Goal: Communication & Community: Share content

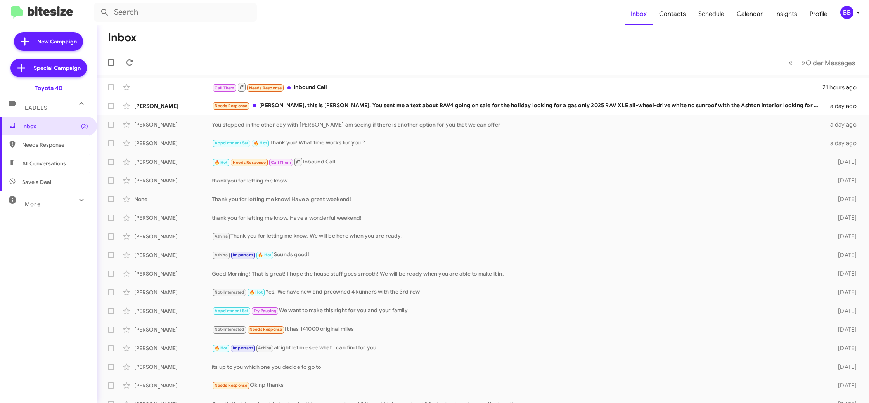
click at [846, 11] on div "BB" at bounding box center [846, 12] width 13 height 13
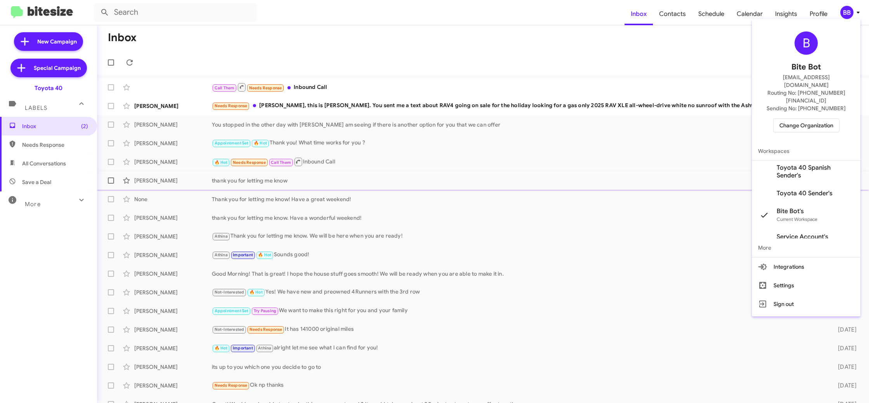
click at [802, 189] on span "Toyota 40 Sender's" at bounding box center [805, 193] width 56 height 8
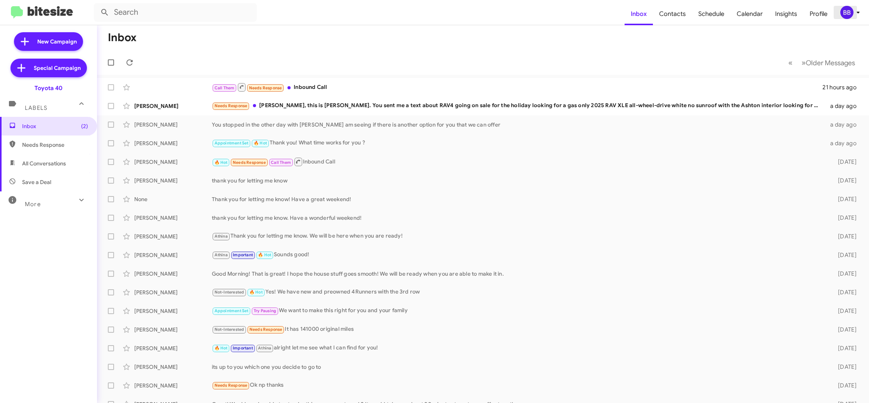
click at [850, 9] on div "BB" at bounding box center [846, 12] width 13 height 13
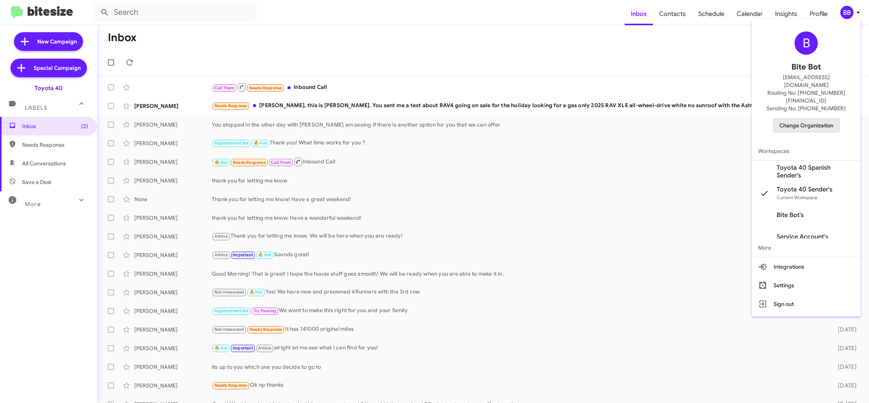
click at [808, 119] on span "Change Organization" at bounding box center [807, 125] width 54 height 13
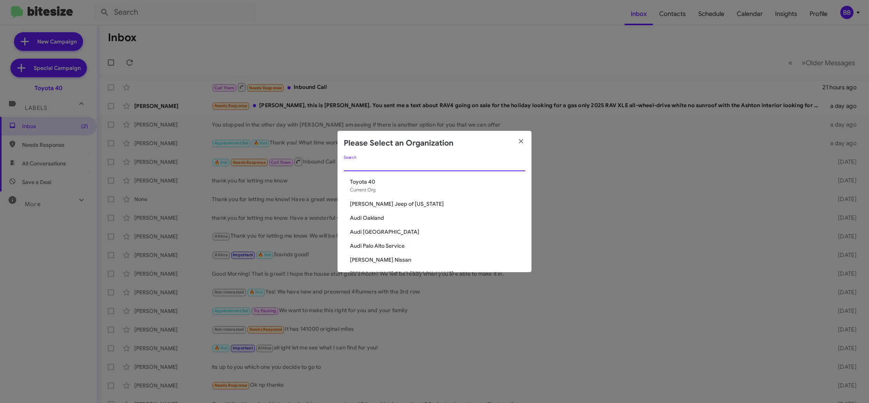
click at [385, 168] on input "Search" at bounding box center [435, 165] width 182 height 6
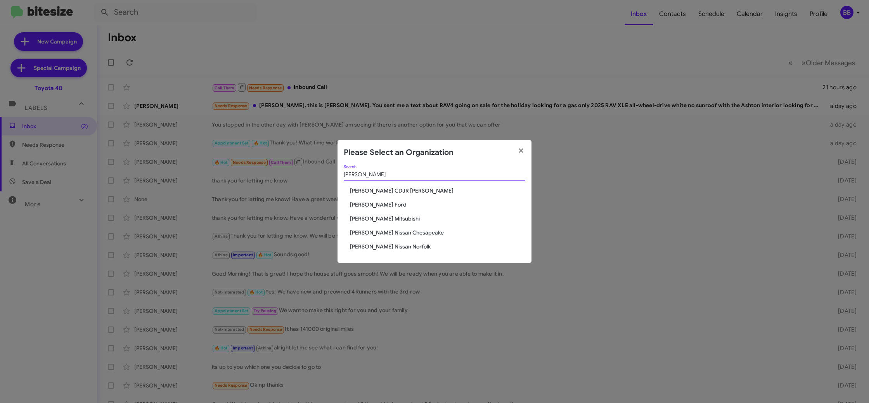
type input "banis"
click at [375, 206] on span "[PERSON_NAME] Ford" at bounding box center [437, 205] width 175 height 8
drag, startPoint x: 375, startPoint y: 206, endPoint x: 331, endPoint y: 135, distance: 83.8
click at [375, 206] on span "[PERSON_NAME] Ford" at bounding box center [437, 205] width 175 height 8
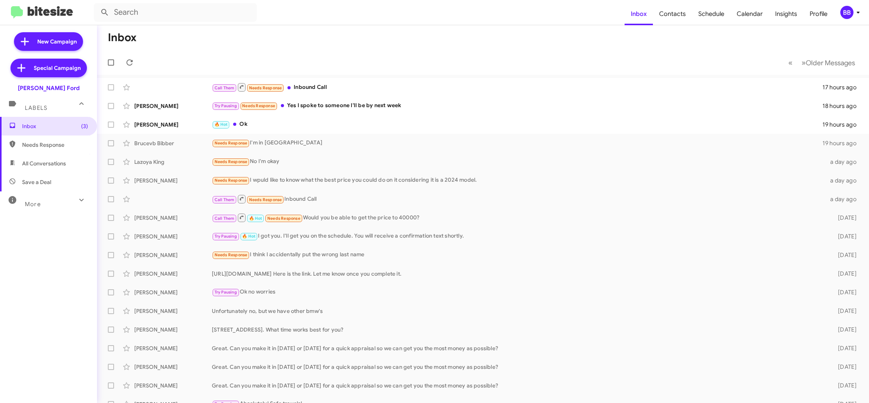
click at [849, 14] on div "BB" at bounding box center [846, 12] width 13 height 13
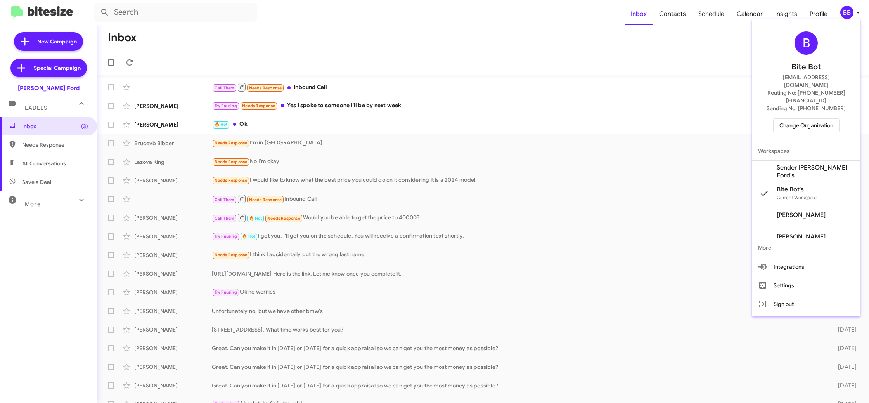
click at [805, 164] on span "Sender Banister Ford's" at bounding box center [816, 172] width 78 height 16
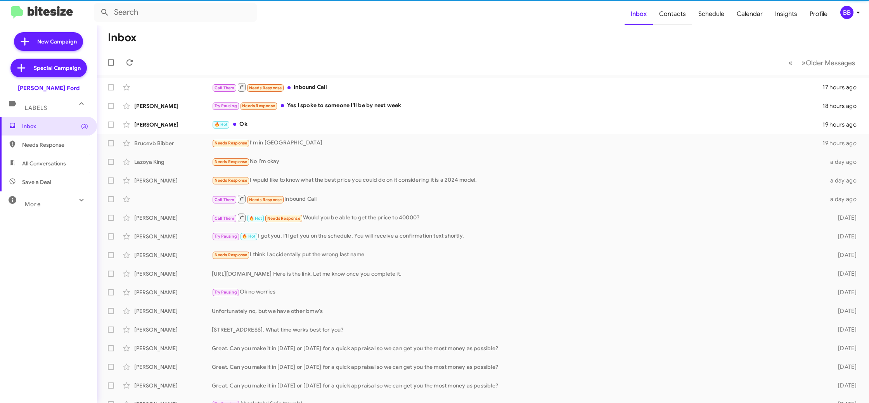
click at [668, 14] on span "Contacts" at bounding box center [672, 14] width 39 height 23
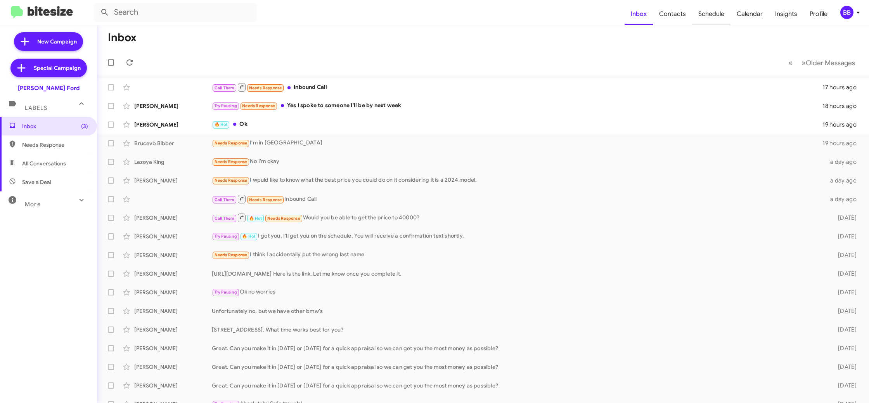
type input "in:groups"
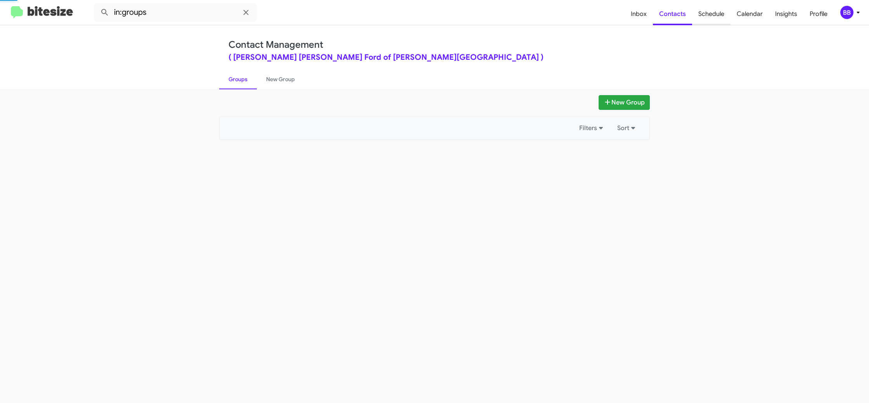
click at [709, 16] on span "Schedule" at bounding box center [711, 14] width 38 height 23
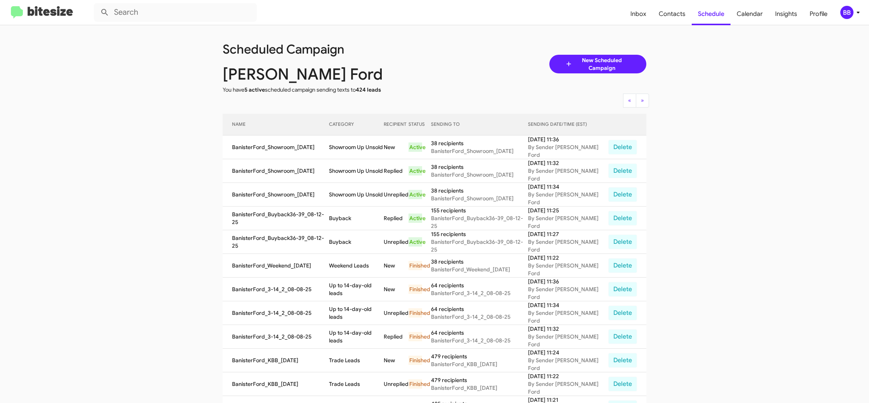
scroll to position [12, 0]
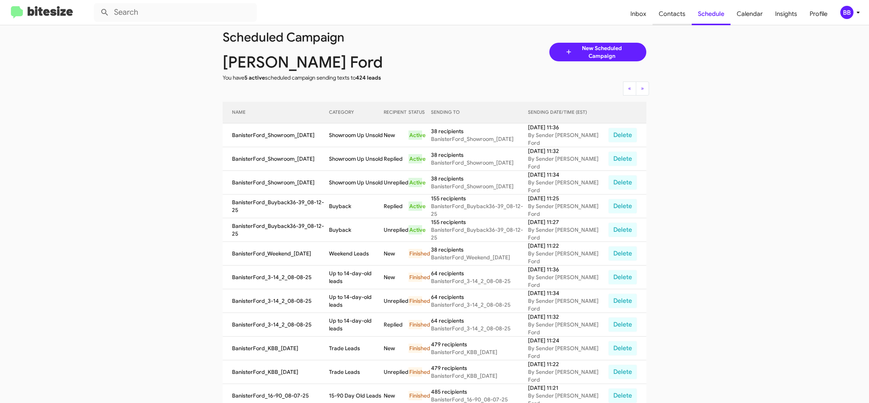
click at [670, 19] on span "Contacts" at bounding box center [672, 14] width 39 height 23
type input "in:groups"
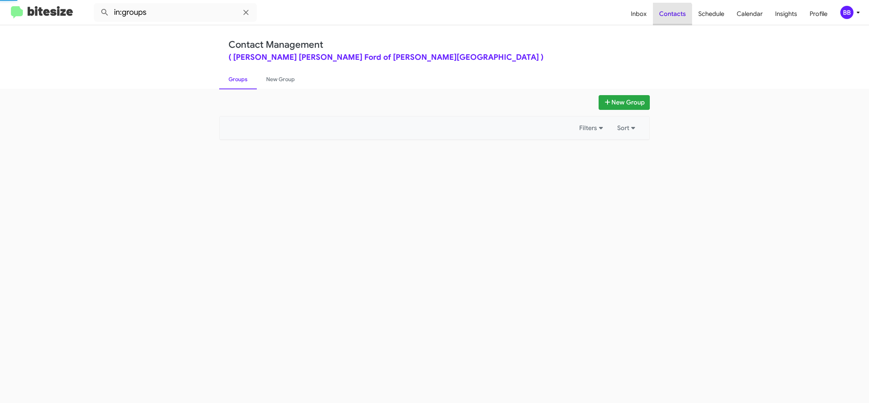
click at [670, 19] on span "Contacts" at bounding box center [672, 14] width 39 height 23
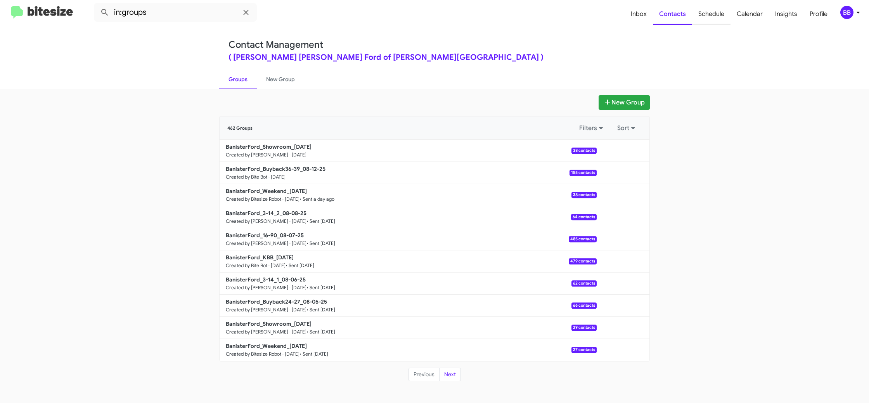
click at [717, 23] on span "Schedule" at bounding box center [711, 14] width 38 height 23
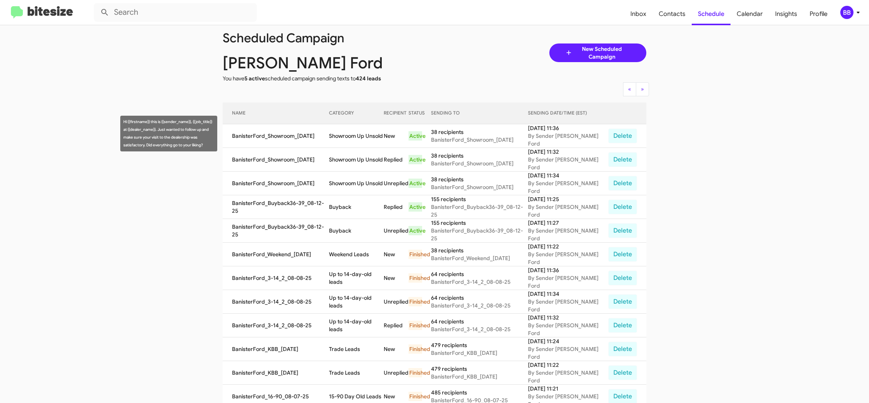
scroll to position [19, 0]
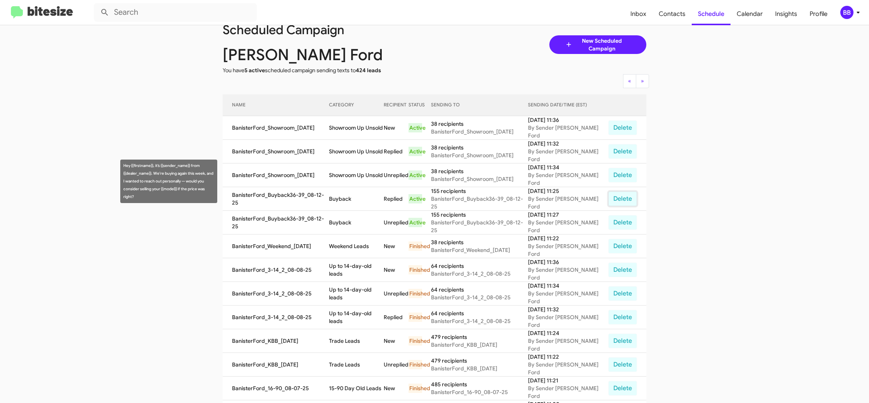
click at [622, 191] on button "Delete" at bounding box center [622, 198] width 29 height 15
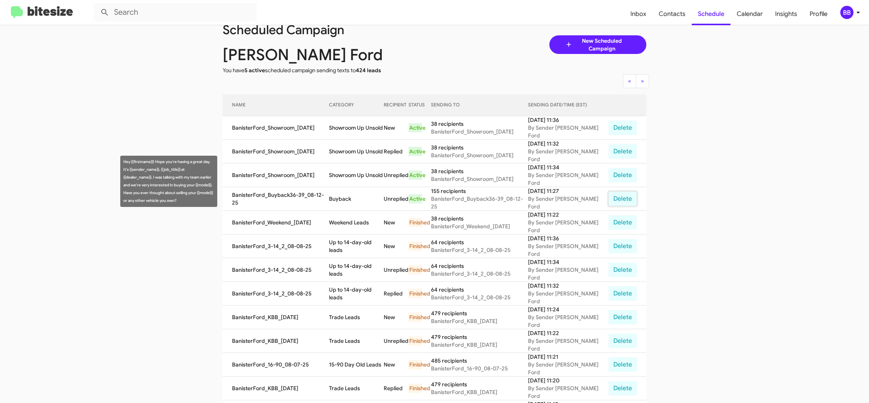
click at [622, 191] on button "Delete" at bounding box center [622, 198] width 29 height 15
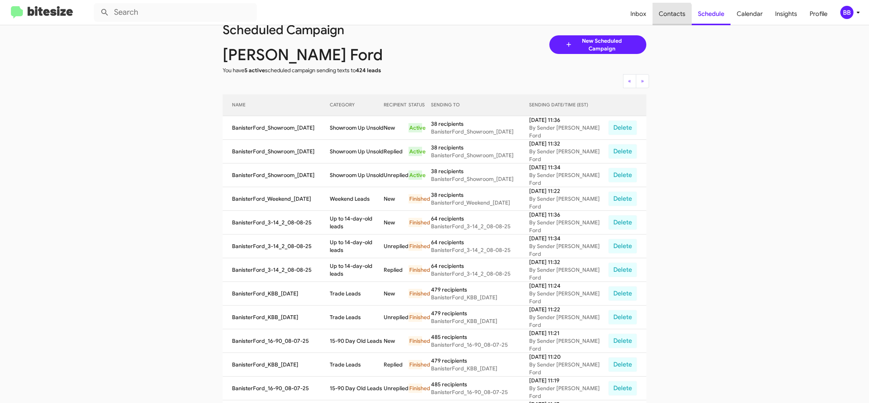
click at [671, 17] on span "Contacts" at bounding box center [672, 14] width 39 height 23
type input "in:groups"
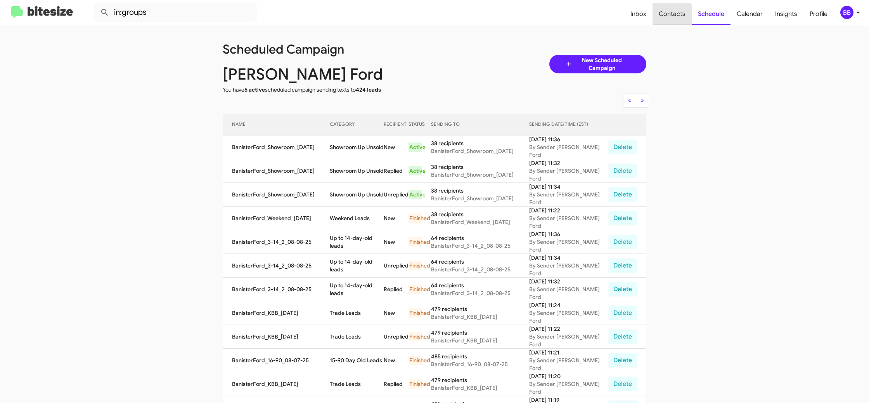
click at [671, 17] on span "Contacts" at bounding box center [672, 14] width 39 height 23
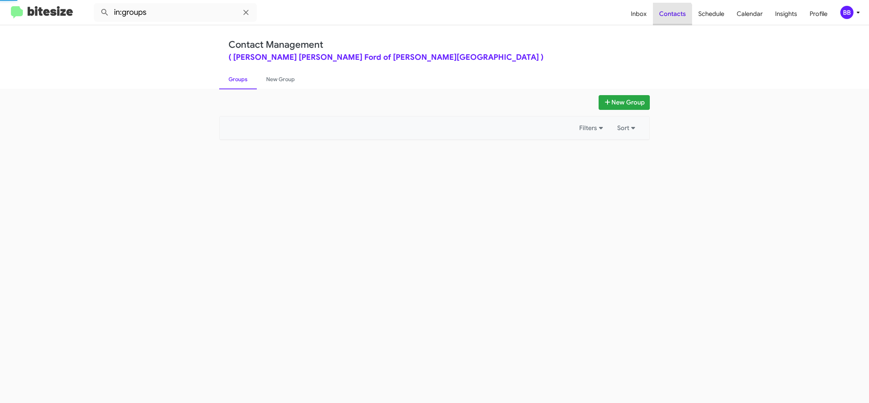
click at [671, 17] on span "Contacts" at bounding box center [672, 14] width 39 height 23
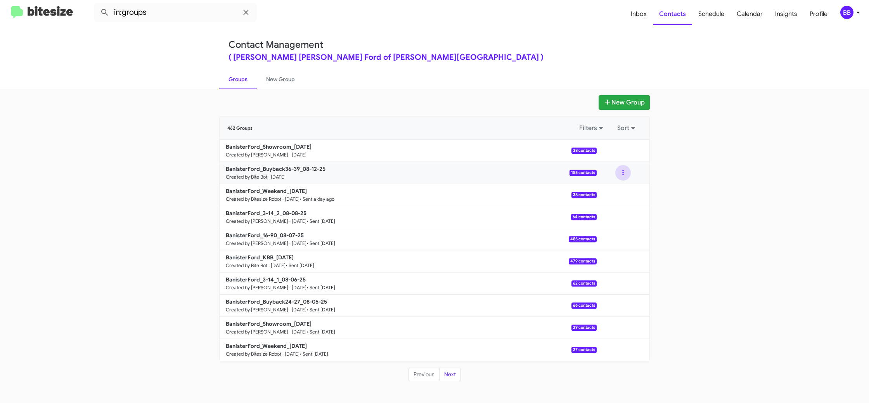
click at [619, 173] on button at bounding box center [623, 173] width 16 height 16
click at [601, 216] on button "Archive" at bounding box center [600, 212] width 62 height 19
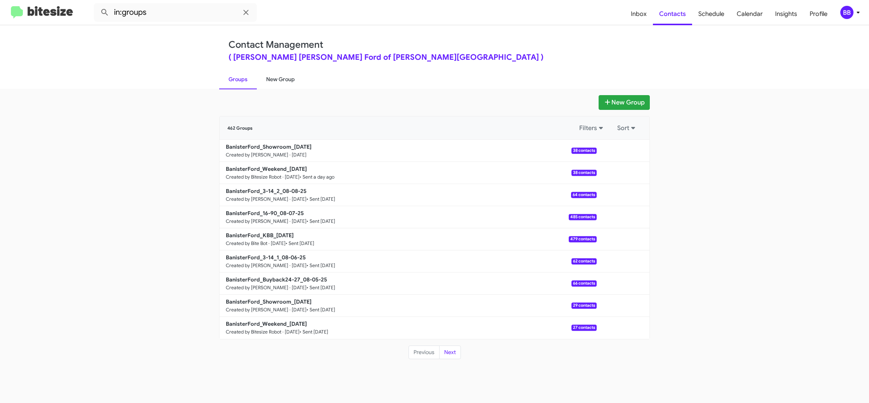
click at [278, 82] on link "New Group" at bounding box center [280, 79] width 47 height 20
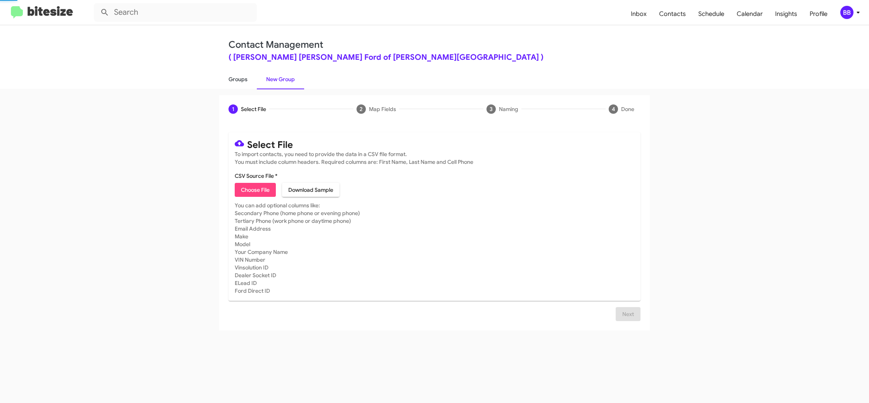
click at [228, 85] on link "Groups" at bounding box center [238, 79] width 38 height 20
type input "in:groups"
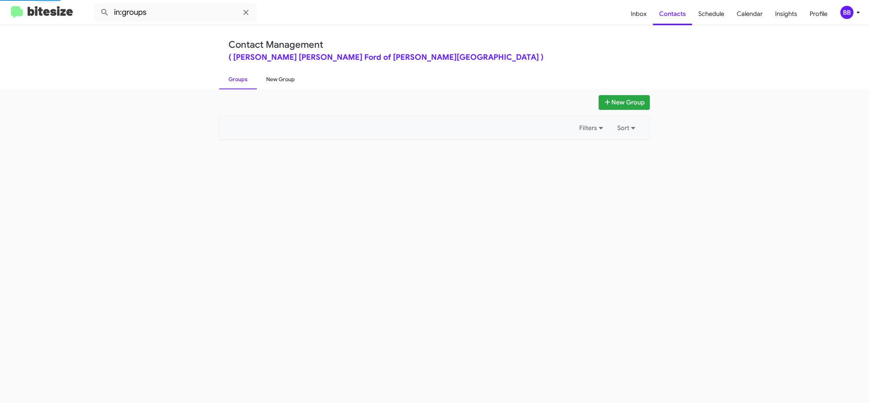
click at [266, 81] on link "New Group" at bounding box center [280, 79] width 47 height 20
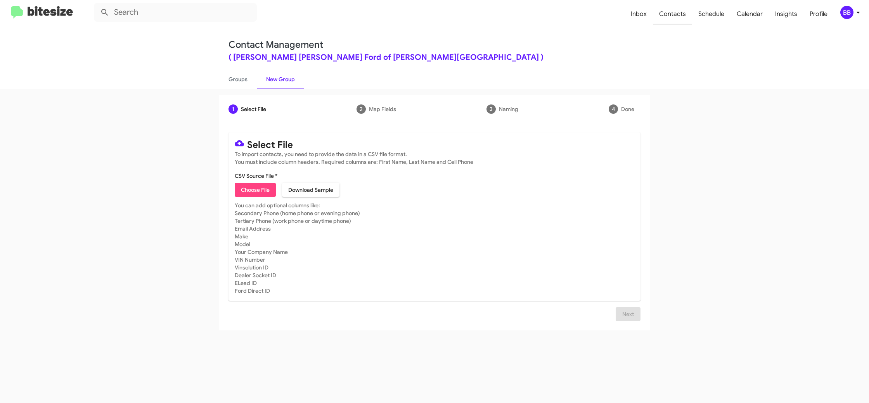
click at [660, 14] on span "Contacts" at bounding box center [672, 14] width 39 height 23
type input "in:groups"
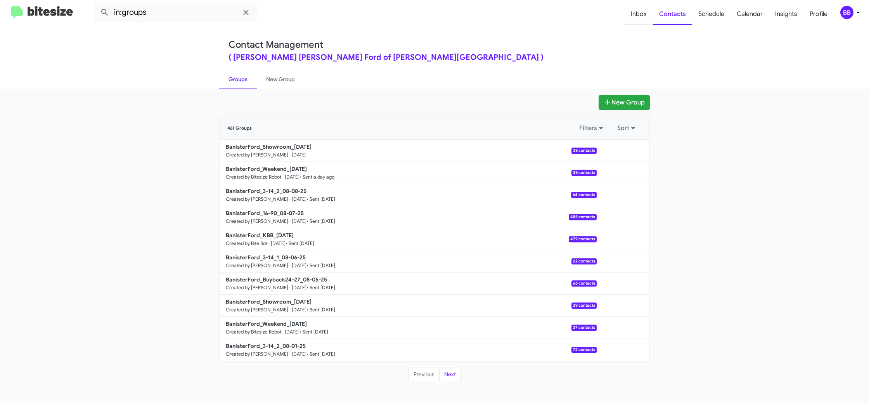
click at [640, 13] on span "Inbox" at bounding box center [639, 14] width 28 height 23
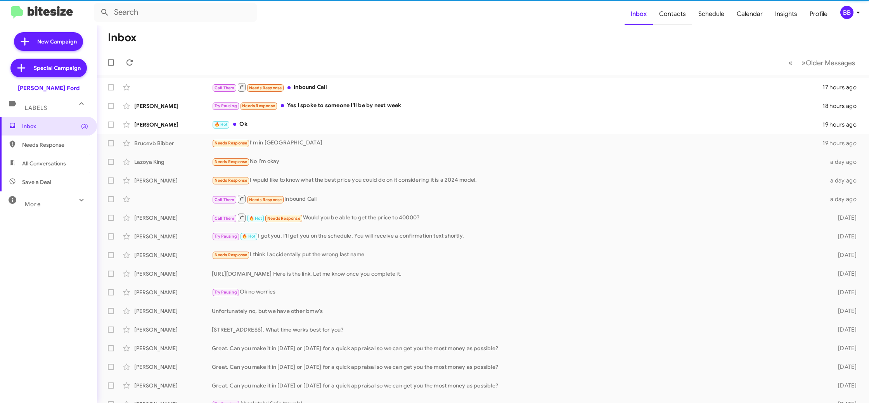
click at [681, 7] on span "Contacts" at bounding box center [672, 14] width 39 height 23
type input "in:groups"
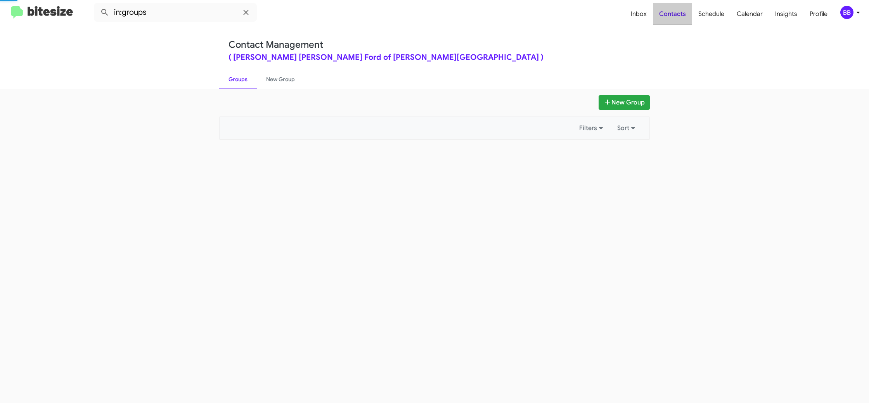
click at [681, 7] on span "Contacts" at bounding box center [672, 14] width 39 height 23
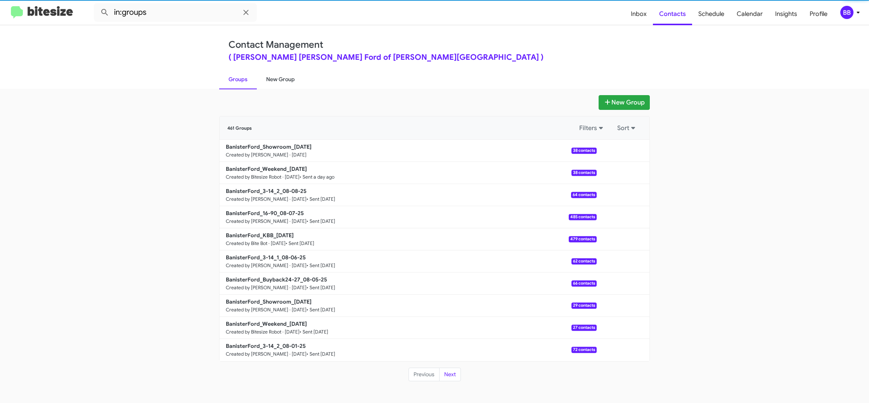
click at [272, 78] on link "New Group" at bounding box center [280, 79] width 47 height 20
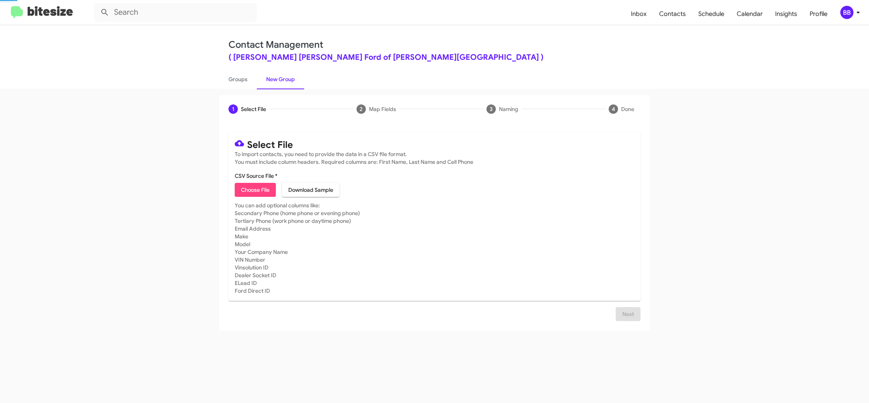
click at [272, 78] on link "New Group" at bounding box center [280, 79] width 47 height 20
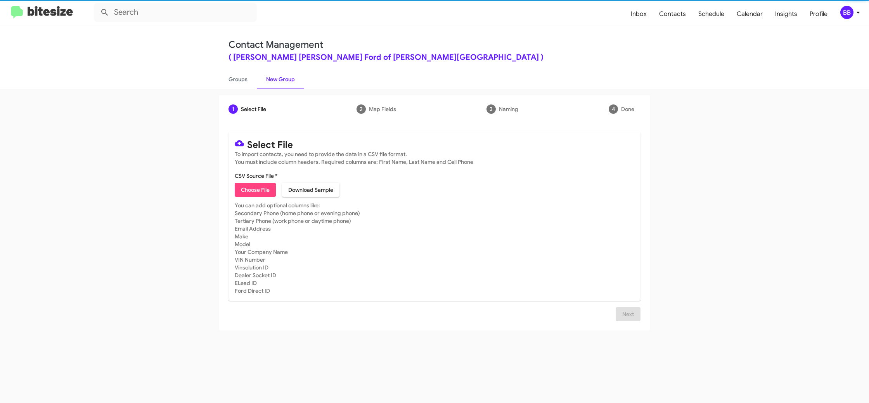
click at [260, 195] on span "Choose File" at bounding box center [255, 190] width 29 height 14
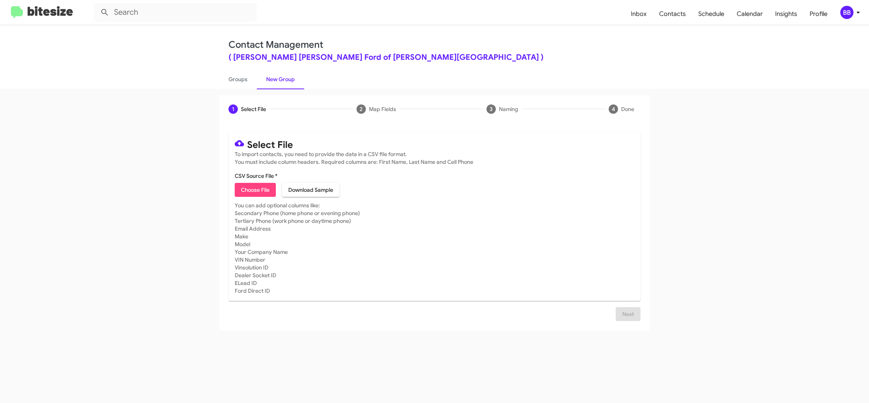
type input "BanisterFord_Buyback36-39_08-12-25"
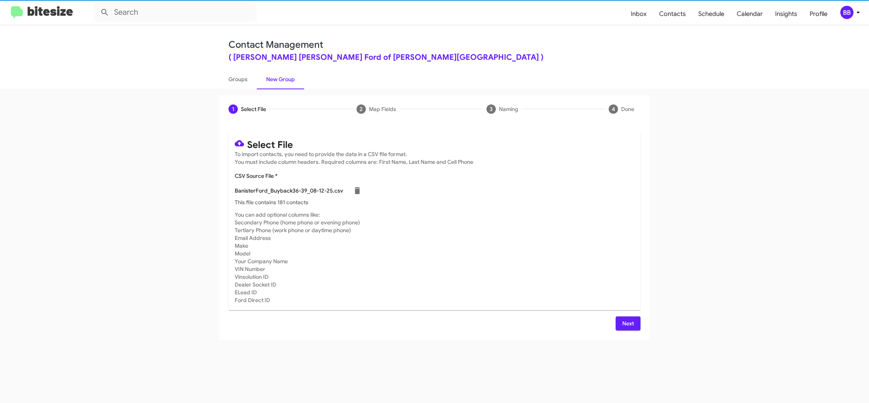
click at [622, 322] on span "Next" at bounding box center [628, 323] width 12 height 14
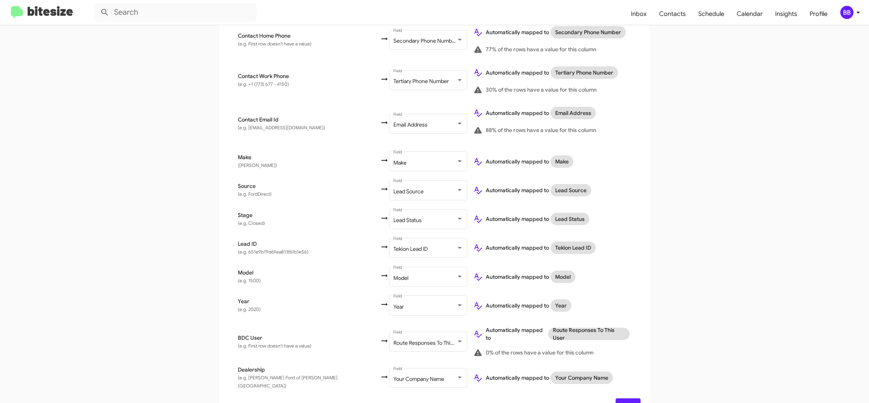
scroll to position [252, 0]
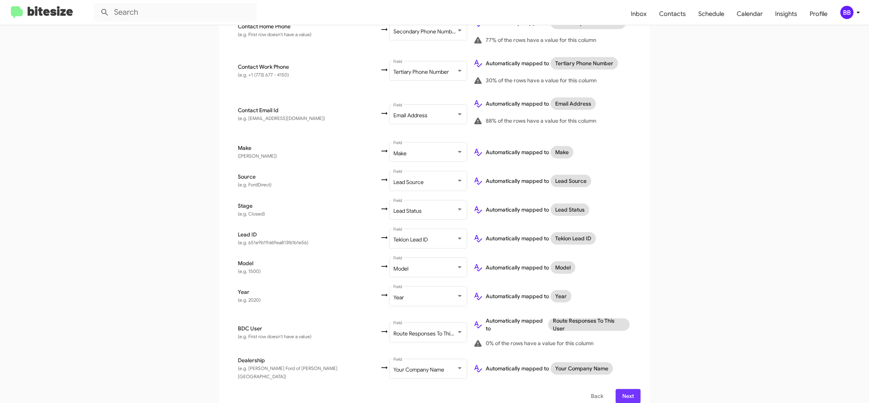
click at [628, 389] on span "Next" at bounding box center [628, 396] width 12 height 14
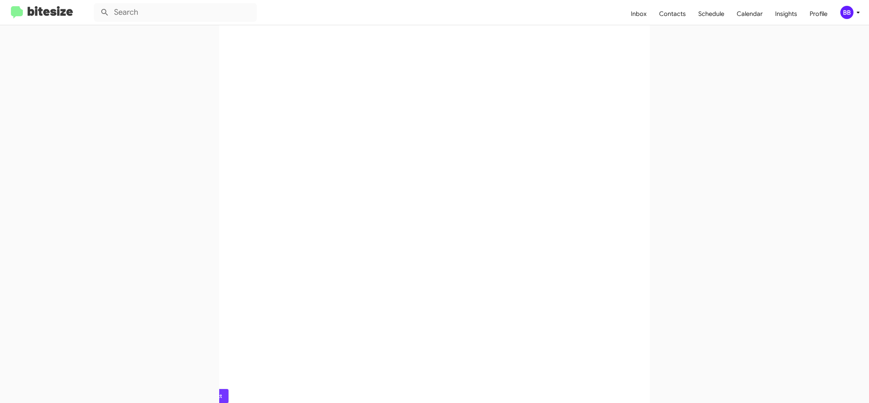
scroll to position [0, 0]
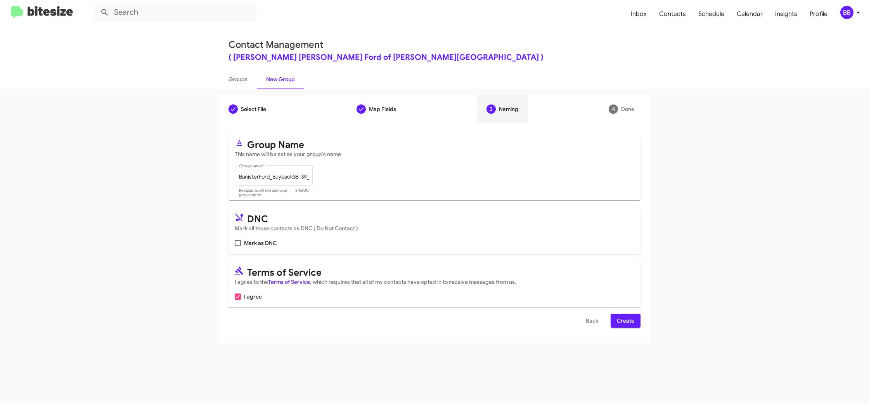
click at [627, 324] on span "Create" at bounding box center [625, 321] width 17 height 14
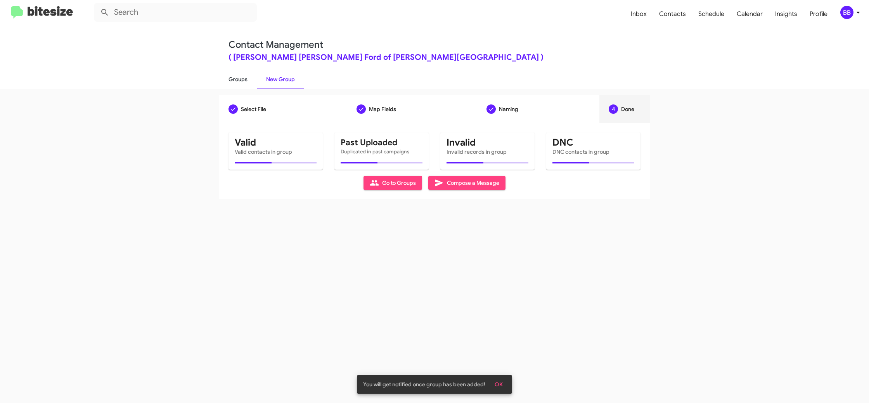
click at [238, 83] on link "Groups" at bounding box center [238, 79] width 38 height 20
type input "in:groups"
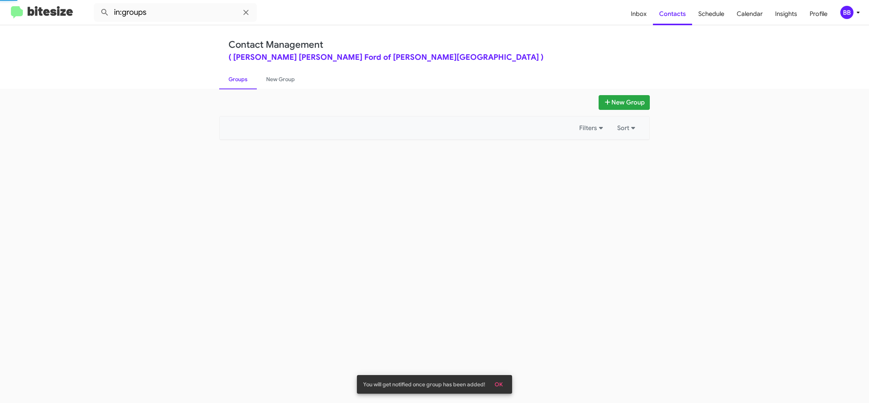
click at [238, 83] on link "Groups" at bounding box center [238, 79] width 38 height 20
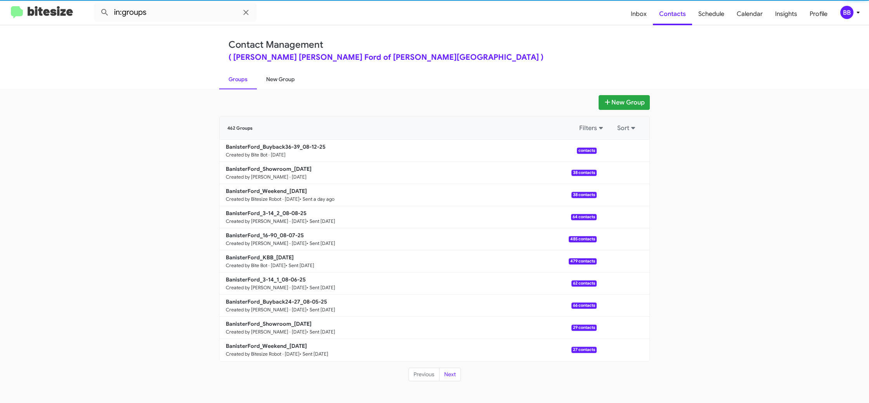
click at [274, 85] on link "New Group" at bounding box center [280, 79] width 47 height 20
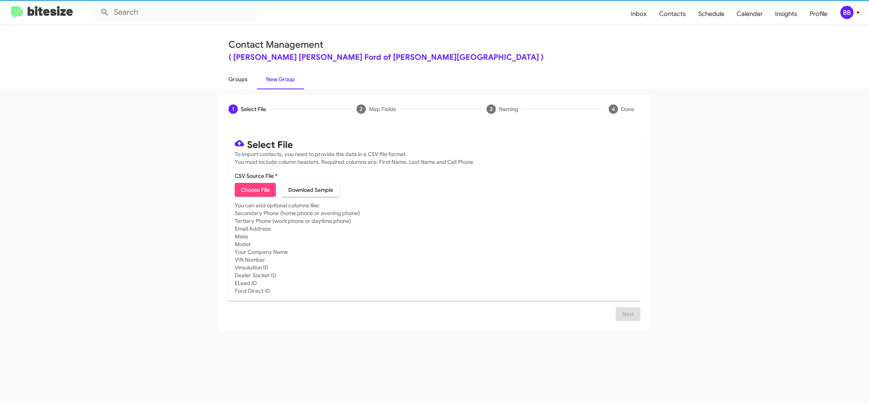
click at [248, 85] on link "Groups" at bounding box center [238, 79] width 38 height 20
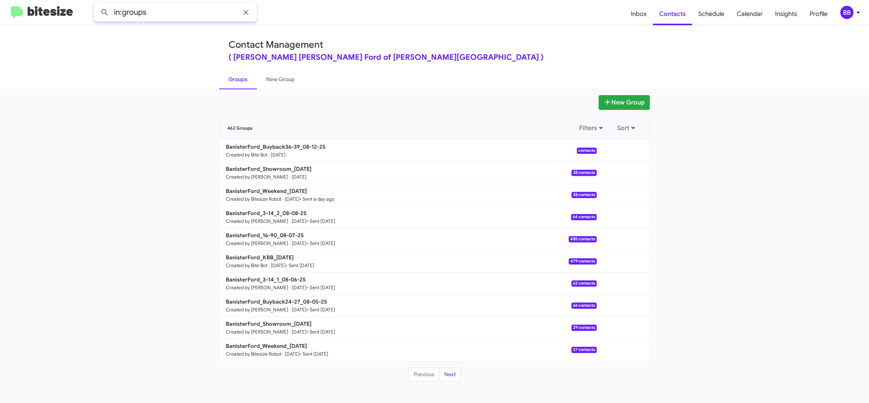
click at [200, 16] on input "in:groups" at bounding box center [175, 12] width 163 height 19
type input "in:groups 36-"
click at [97, 5] on button at bounding box center [105, 13] width 16 height 16
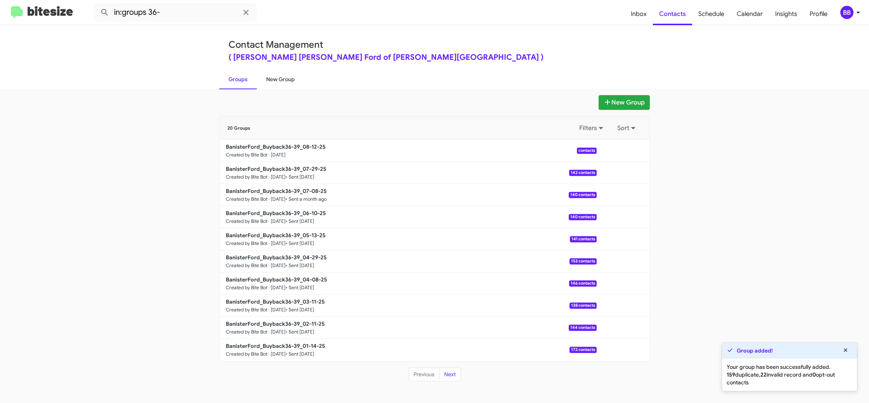
click at [277, 77] on link "New Group" at bounding box center [280, 79] width 47 height 20
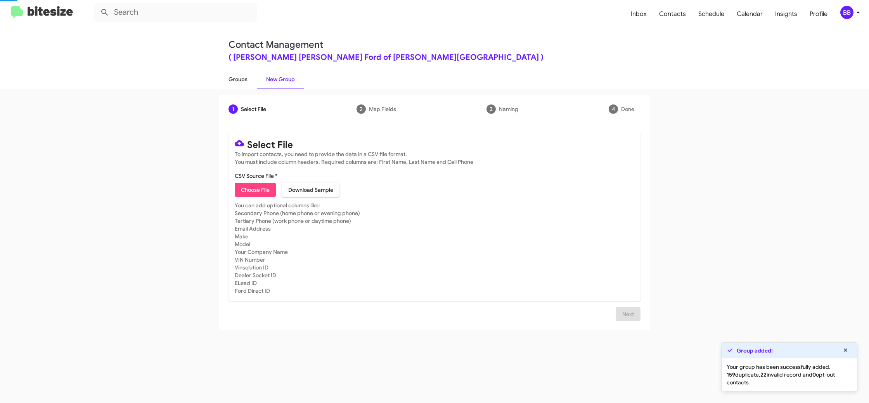
click at [242, 79] on link "Groups" at bounding box center [238, 79] width 38 height 20
type input "in:groups"
click at [242, 79] on link "Groups" at bounding box center [238, 79] width 38 height 20
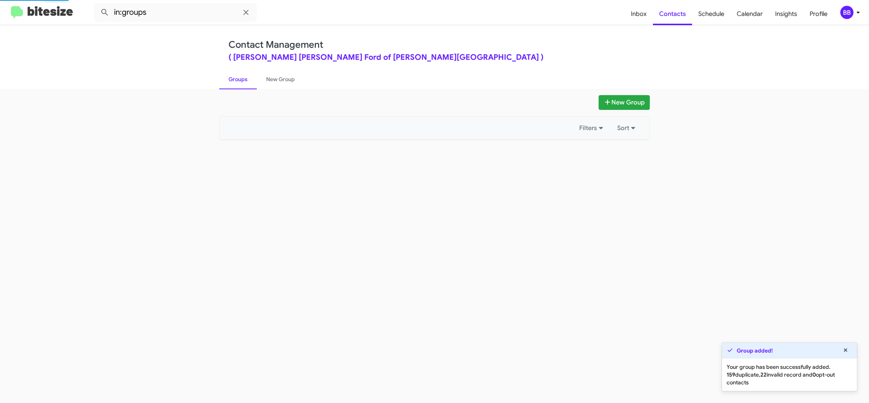
click at [242, 79] on link "Groups" at bounding box center [238, 79] width 38 height 20
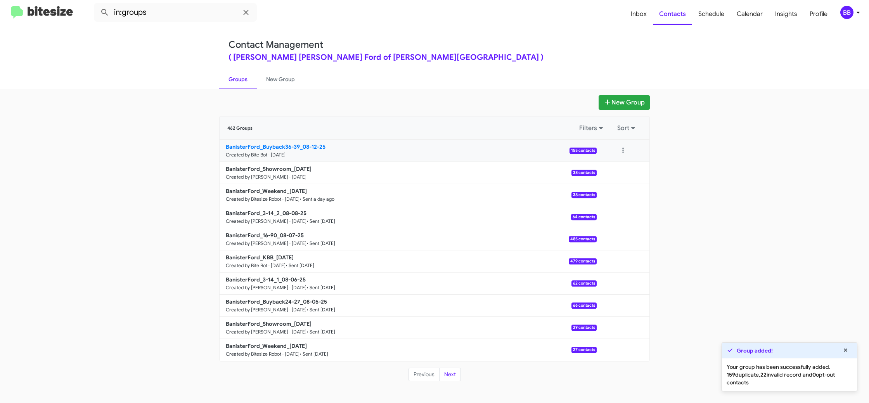
click at [300, 147] on b "BanisterFord_Buyback36-39_08-12-25" at bounding box center [276, 146] width 100 height 7
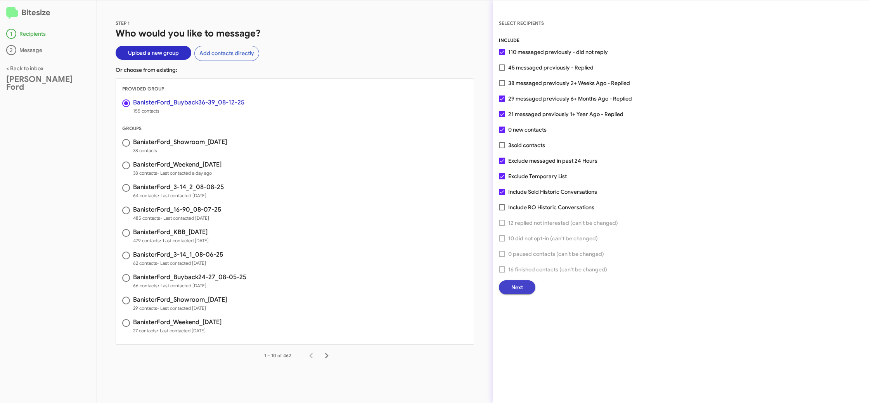
click at [515, 286] on span "Next" at bounding box center [517, 287] width 12 height 14
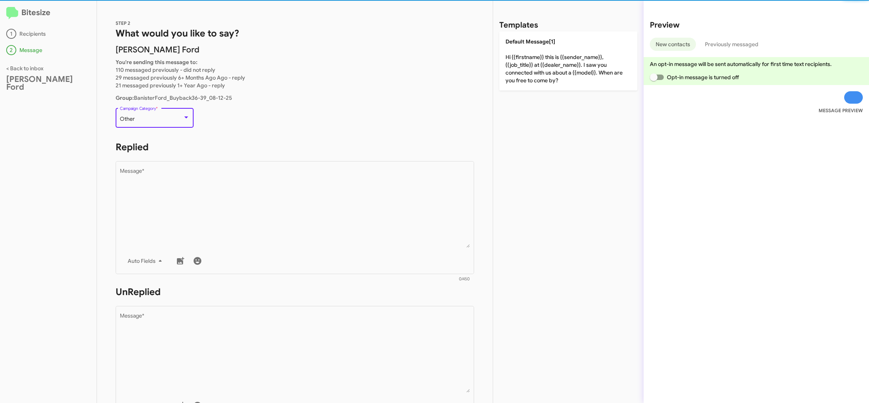
click at [158, 119] on div "Other" at bounding box center [151, 119] width 63 height 6
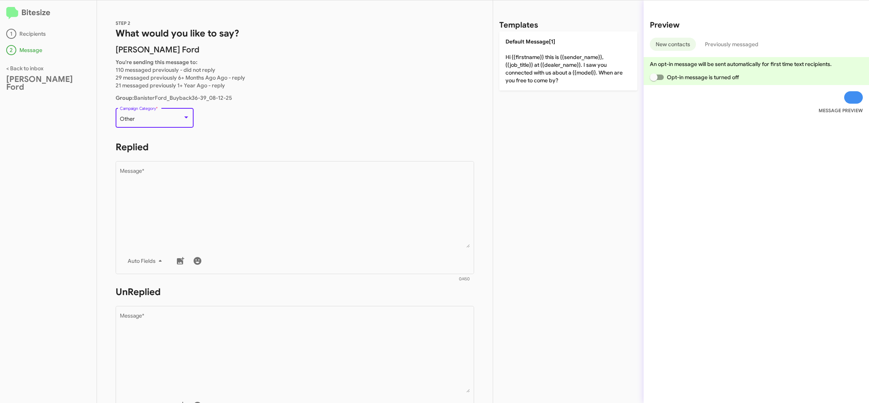
scroll to position [81, 0]
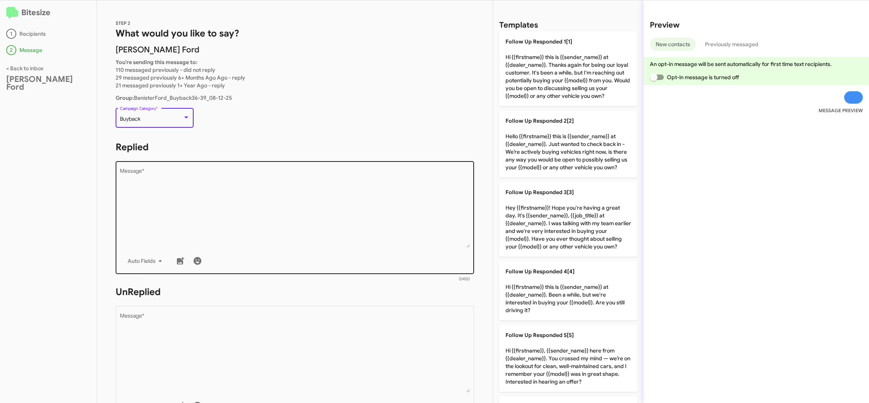
click at [335, 244] on textarea "Message *" at bounding box center [295, 207] width 350 height 79
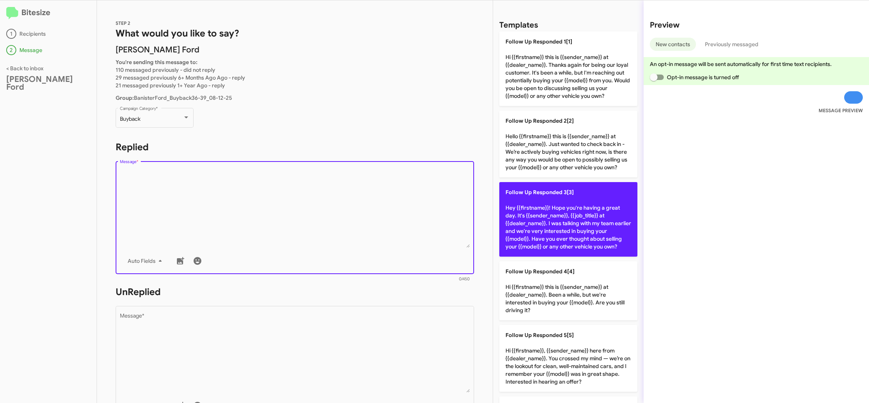
drag, startPoint x: 335, startPoint y: 244, endPoint x: 599, endPoint y: 248, distance: 263.9
click at [335, 244] on textarea "Message *" at bounding box center [295, 207] width 350 height 79
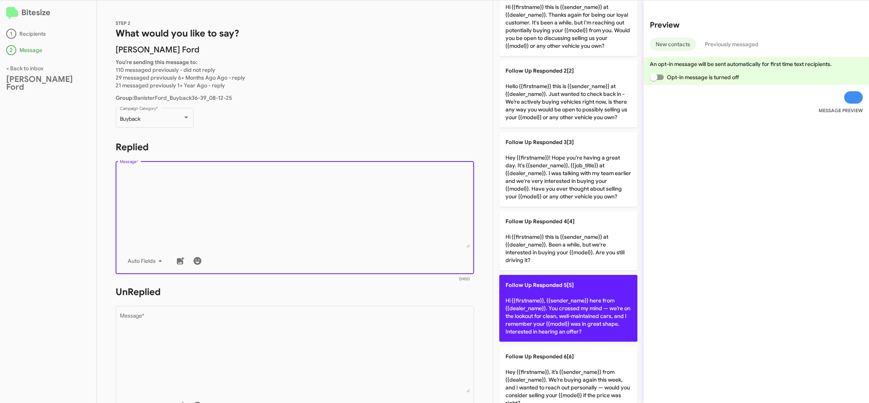
scroll to position [65, 0]
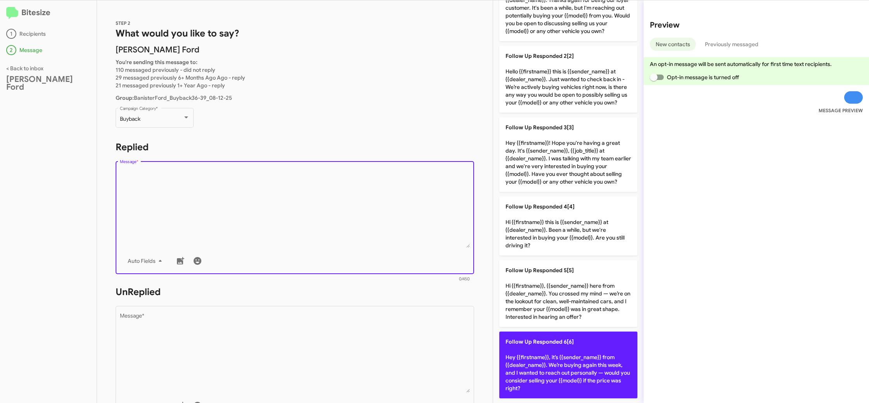
click at [547, 332] on p "Follow Up Responded 6[6] Hey {{firstname}}, it’s {{sender_name}} from {{dealer_…" at bounding box center [568, 364] width 138 height 67
type textarea "Hey {{firstname}}, it’s {{sender_name}} from {{dealer_name}}. We’re buying agai…"
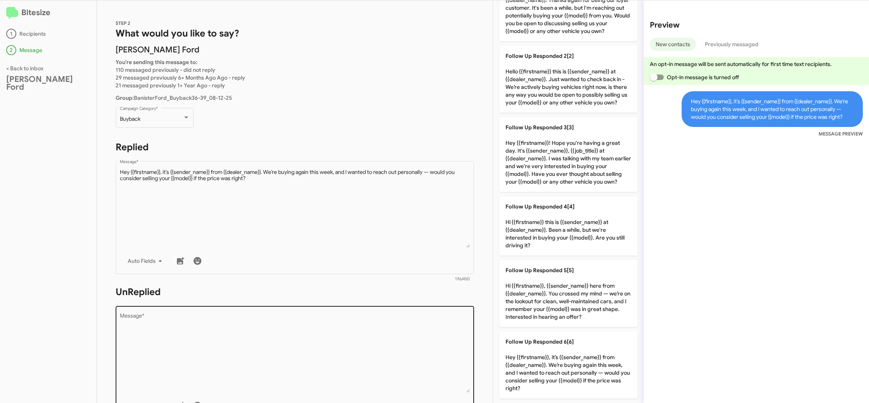
click at [363, 329] on textarea "Message *" at bounding box center [295, 352] width 350 height 79
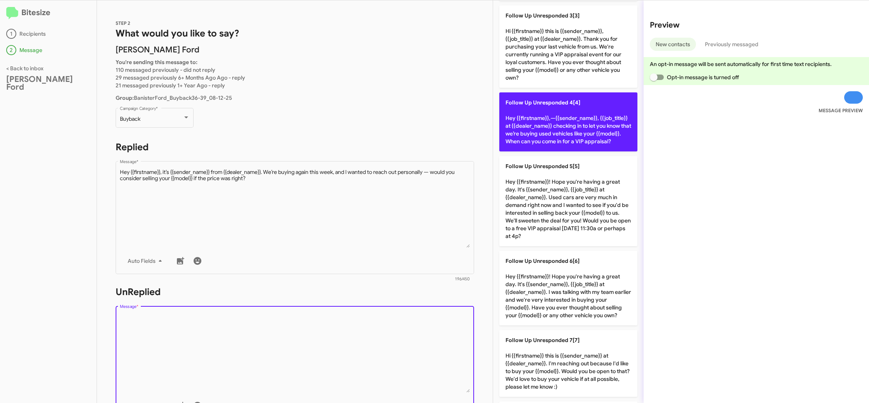
scroll to position [231, 0]
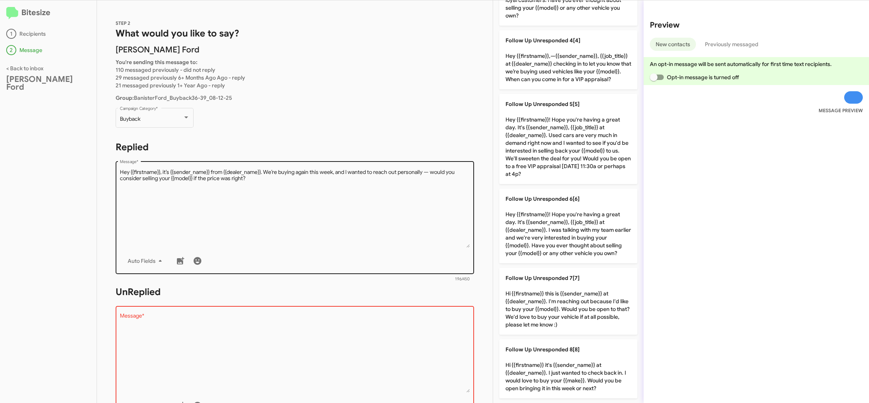
drag, startPoint x: 557, startPoint y: 233, endPoint x: 361, endPoint y: 239, distance: 195.7
click at [555, 234] on p "Follow Up Unresponded 6[6] Hey {{firstname}}! Hope you're having a great day. I…" at bounding box center [568, 226] width 138 height 75
type textarea "Hey {{firstname}}! Hope you're having a great day. It's {{sender_name}}, {{job_…"
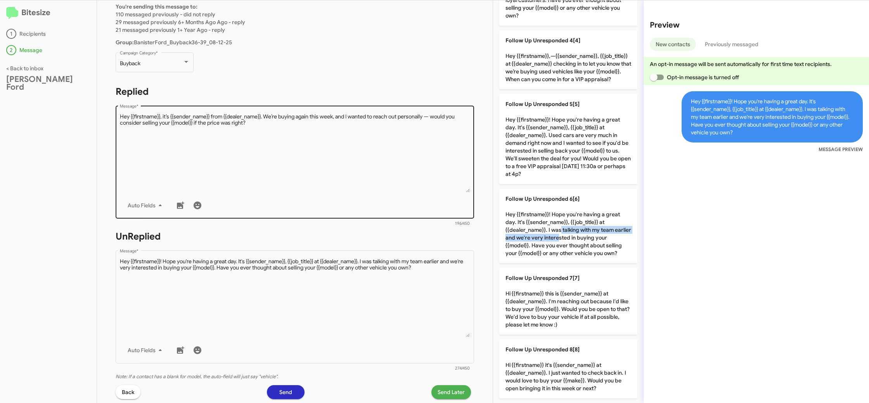
scroll to position [125, 0]
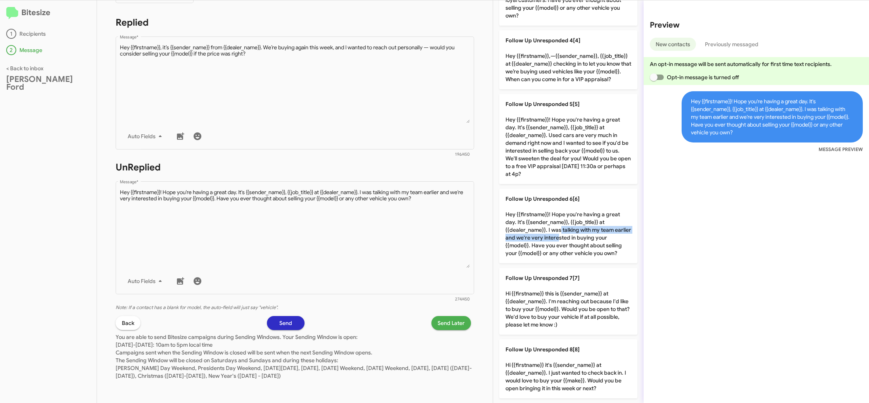
click at [437, 322] on button "Send Later" at bounding box center [451, 323] width 40 height 14
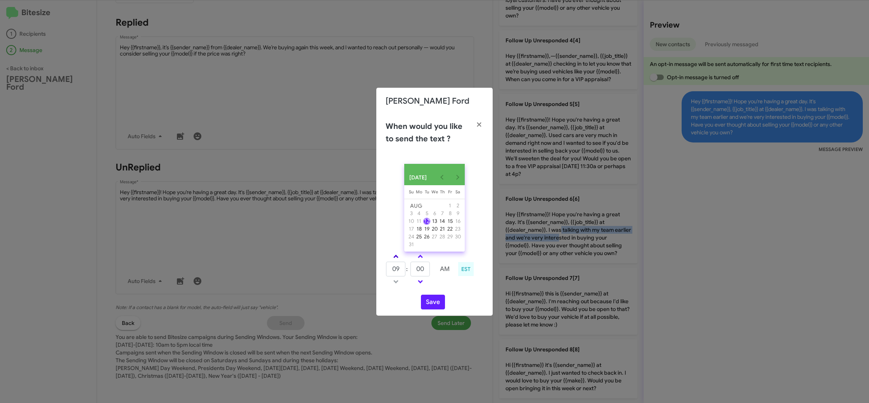
click at [398, 260] on span at bounding box center [395, 257] width 5 height 5
drag, startPoint x: 398, startPoint y: 260, endPoint x: 427, endPoint y: 261, distance: 29.5
click at [398, 260] on link at bounding box center [396, 256] width 14 height 9
type input "11"
click at [427, 260] on link at bounding box center [421, 256] width 14 height 9
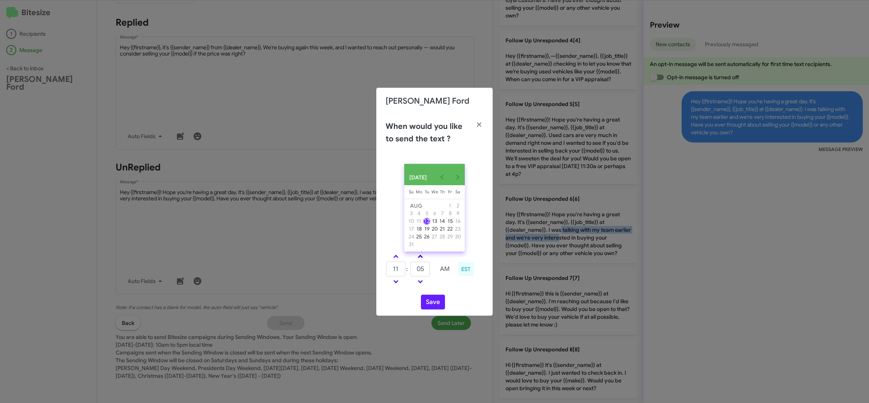
click at [422, 259] on span at bounding box center [420, 257] width 5 height 5
click at [423, 259] on link at bounding box center [421, 256] width 14 height 9
type input "25"
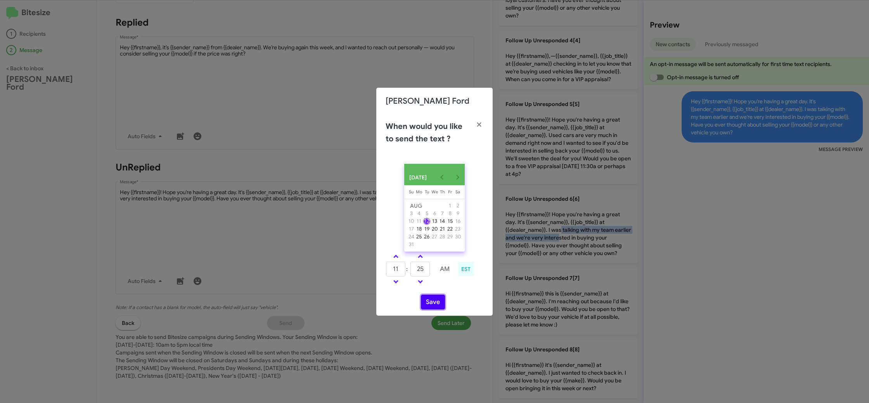
click at [433, 305] on button "Save" at bounding box center [433, 302] width 24 height 15
